Goal: Check status: Check status

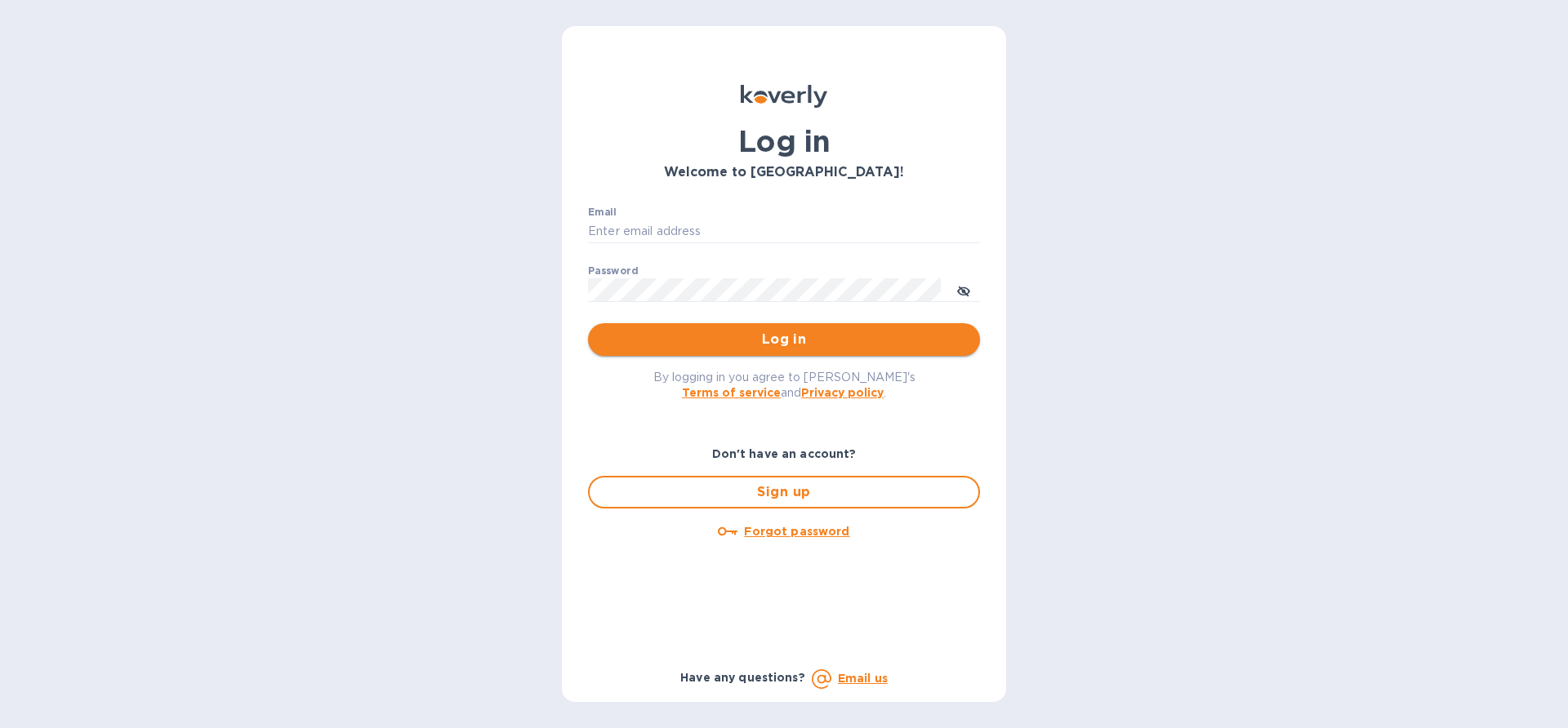
type input "[EMAIL_ADDRESS][DOMAIN_NAME]"
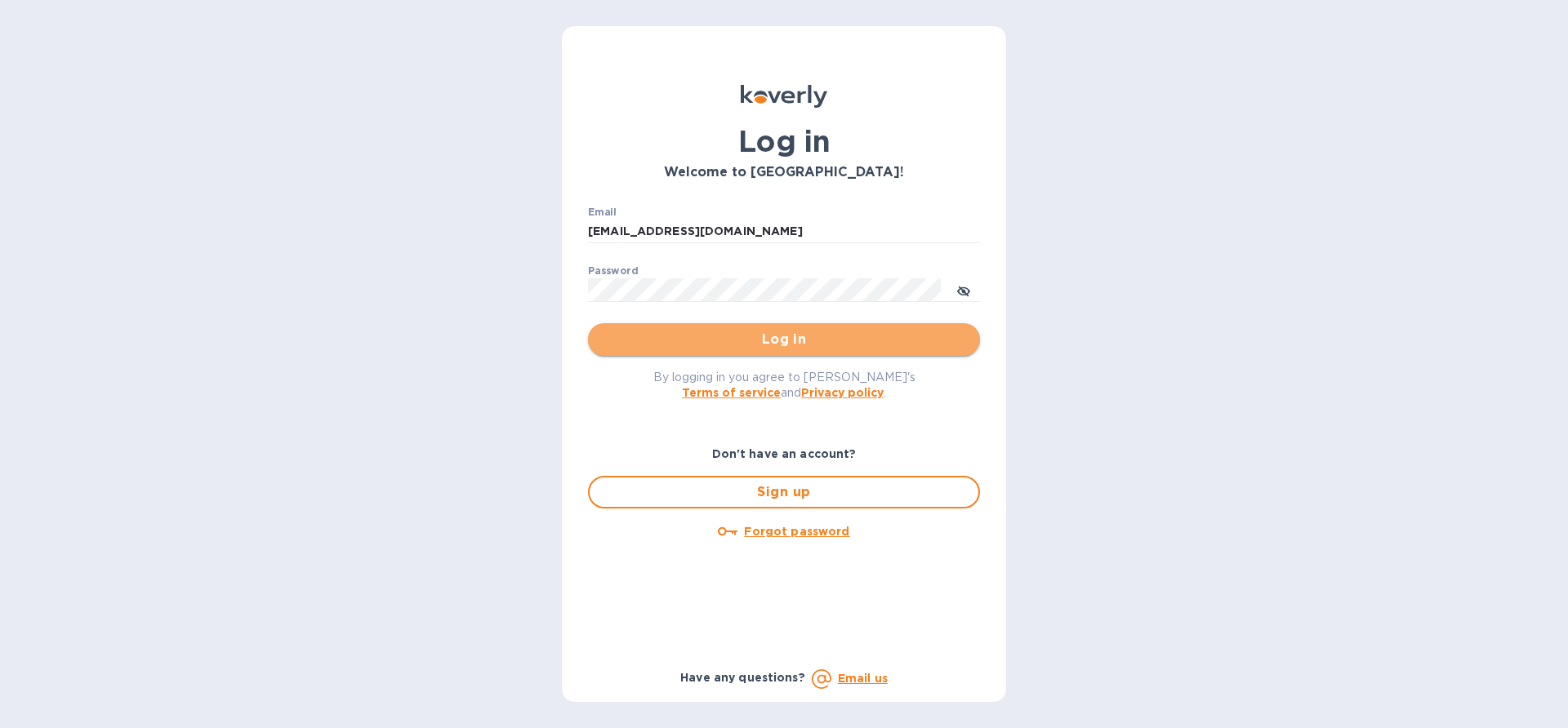
click at [802, 346] on span "Log in" at bounding box center [784, 340] width 366 height 20
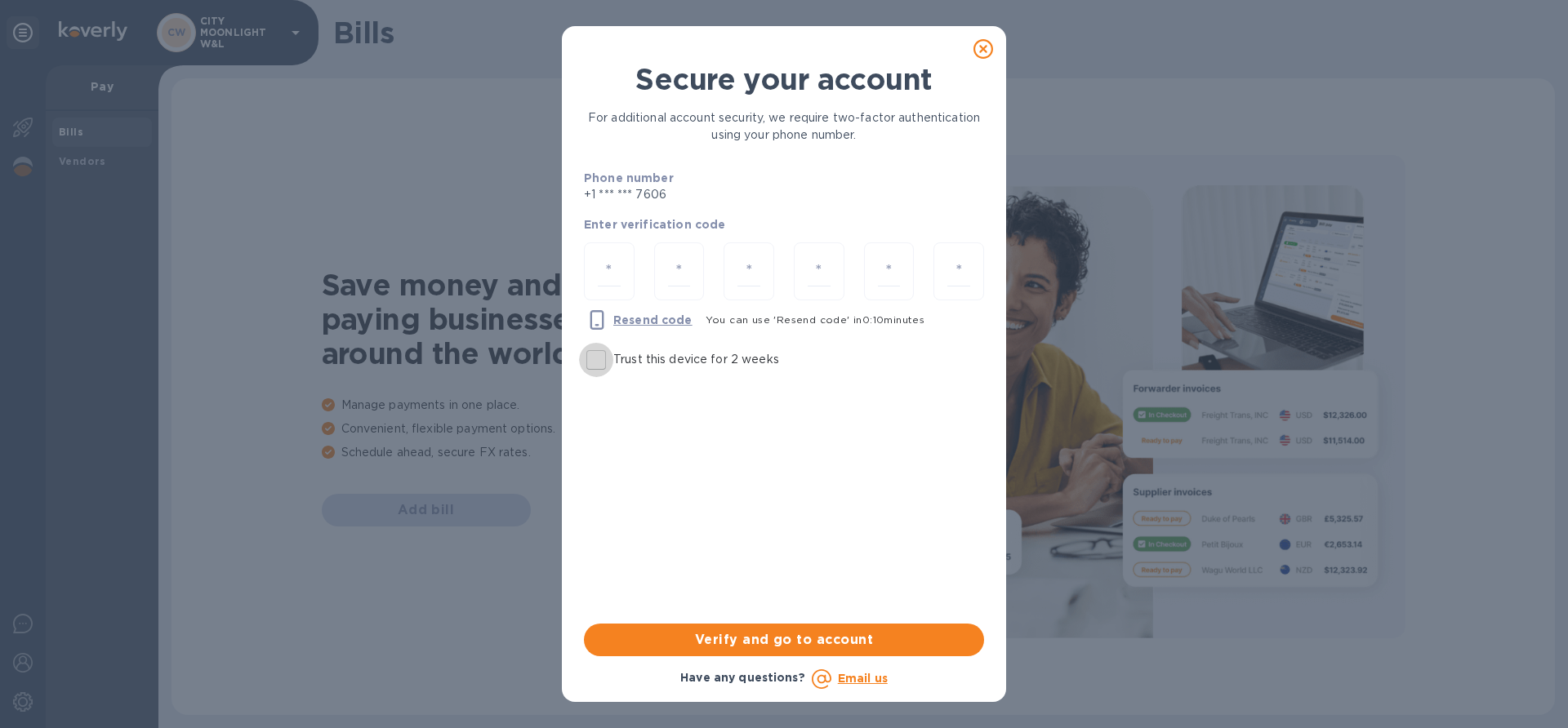
click at [600, 358] on input "Trust this device for 2 weeks" at bounding box center [596, 360] width 34 height 34
checkbox input "true"
click at [614, 266] on input "number" at bounding box center [610, 271] width 23 height 30
type input "3"
type input "2"
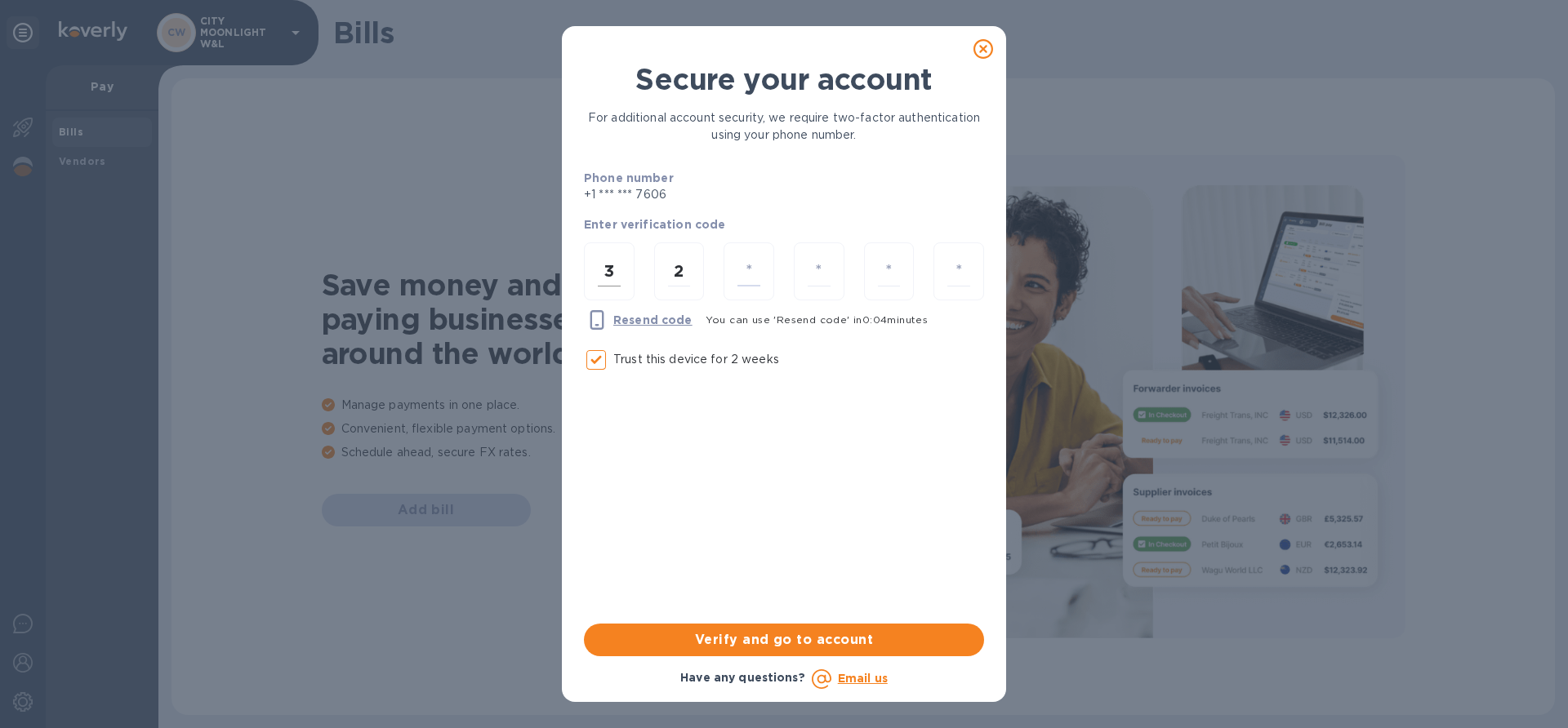
type input "9"
type input "8"
type input "2"
type input "7"
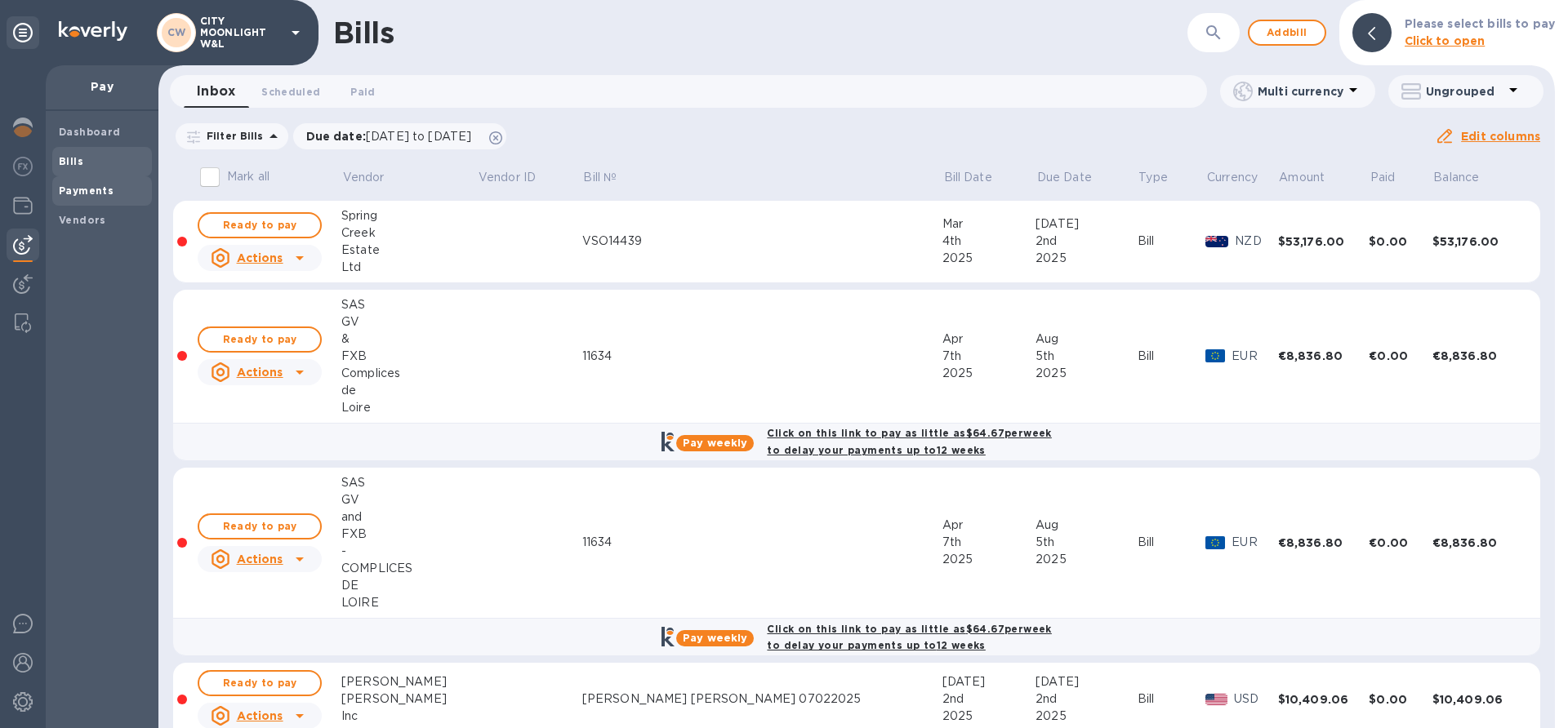
click at [68, 197] on span "Payments" at bounding box center [86, 191] width 55 height 16
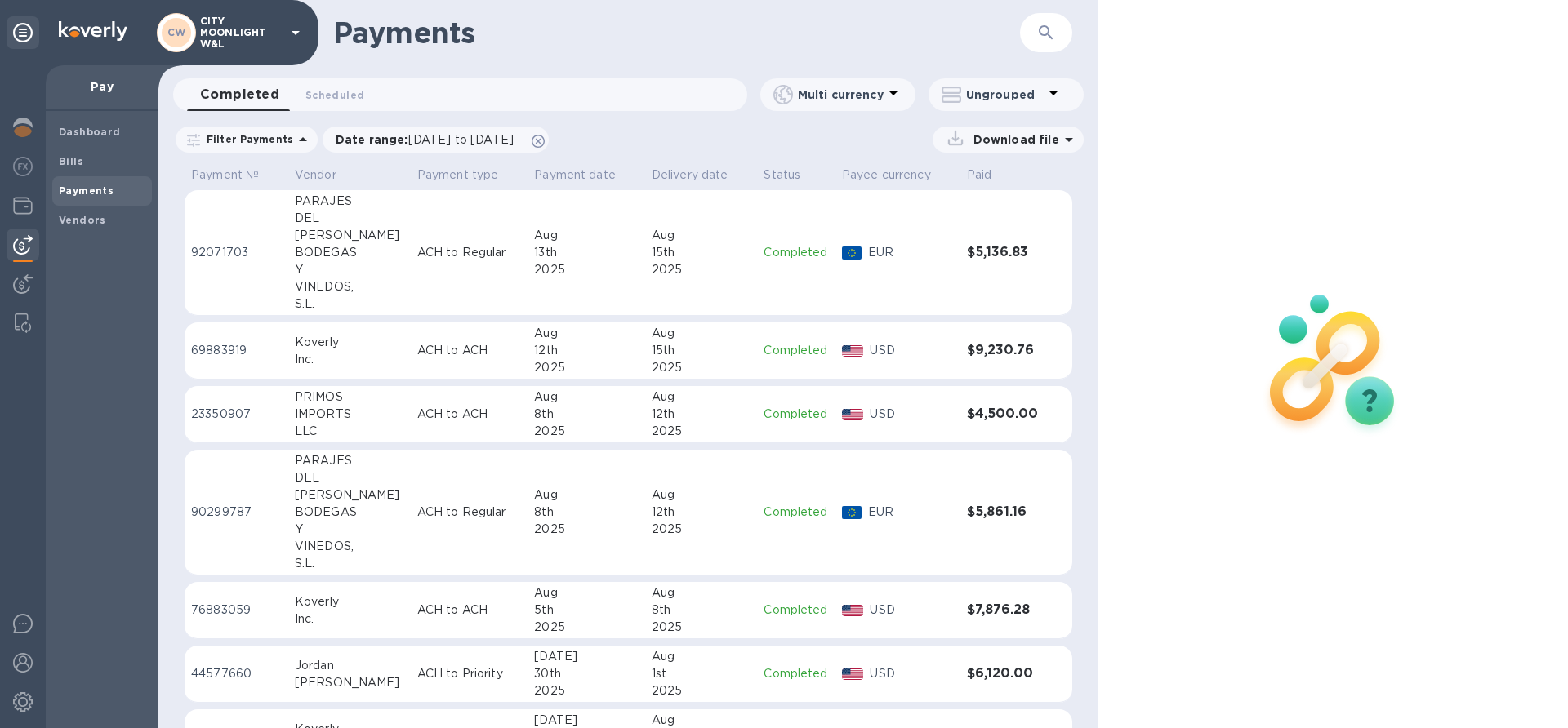
click at [297, 253] on td "PARAJES DEL [PERSON_NAME][GEOGRAPHIC_DATA] Y VINEDOS, S.L." at bounding box center [350, 253] width 123 height 126
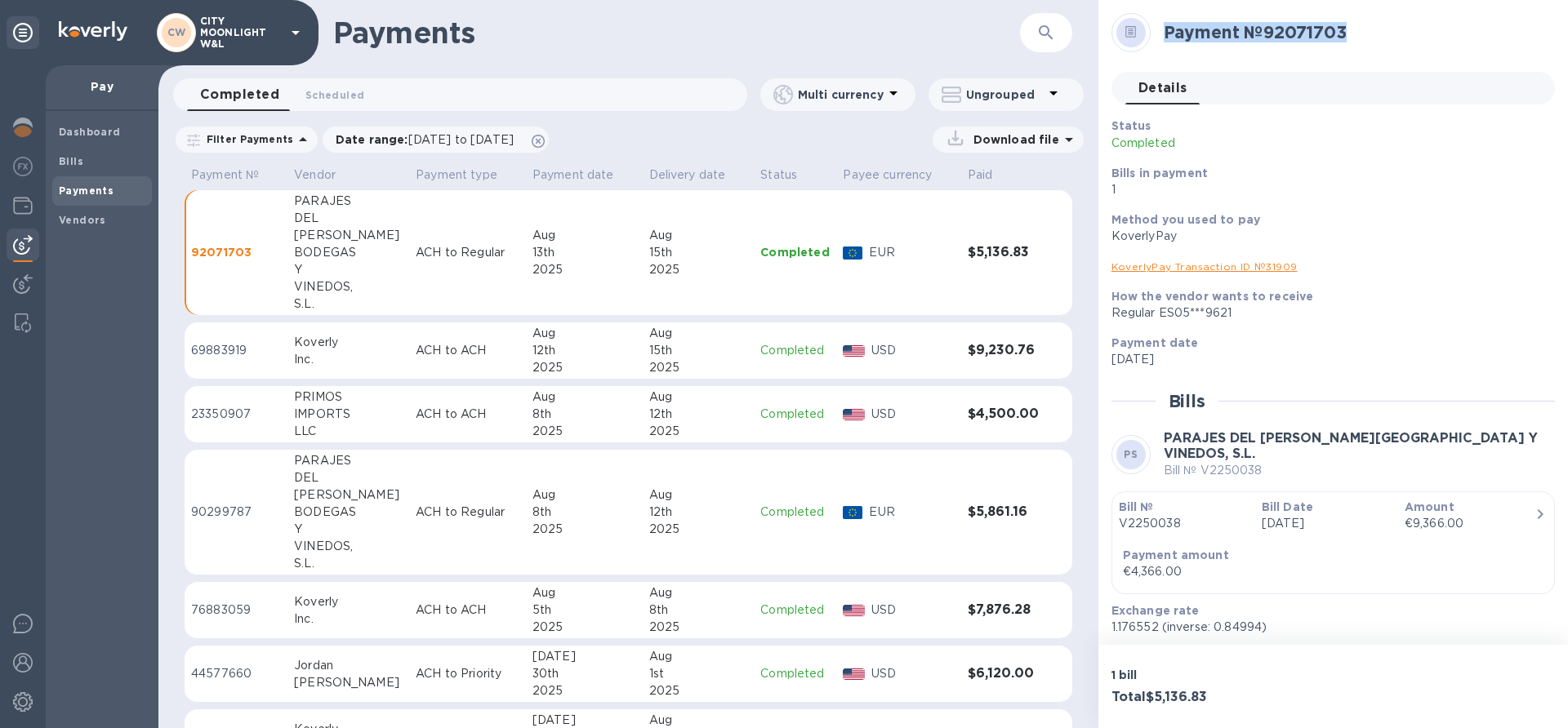
drag, startPoint x: 1165, startPoint y: 32, endPoint x: 1443, endPoint y: 23, distance: 278.1
click at [1443, 23] on h2 "Payment № 92071703" at bounding box center [1353, 32] width 378 height 20
copy h2 "Payment № 92071703"
click at [1380, 309] on div "Regular ES05***9621" at bounding box center [1326, 313] width 430 height 17
